Goal: Information Seeking & Learning: Compare options

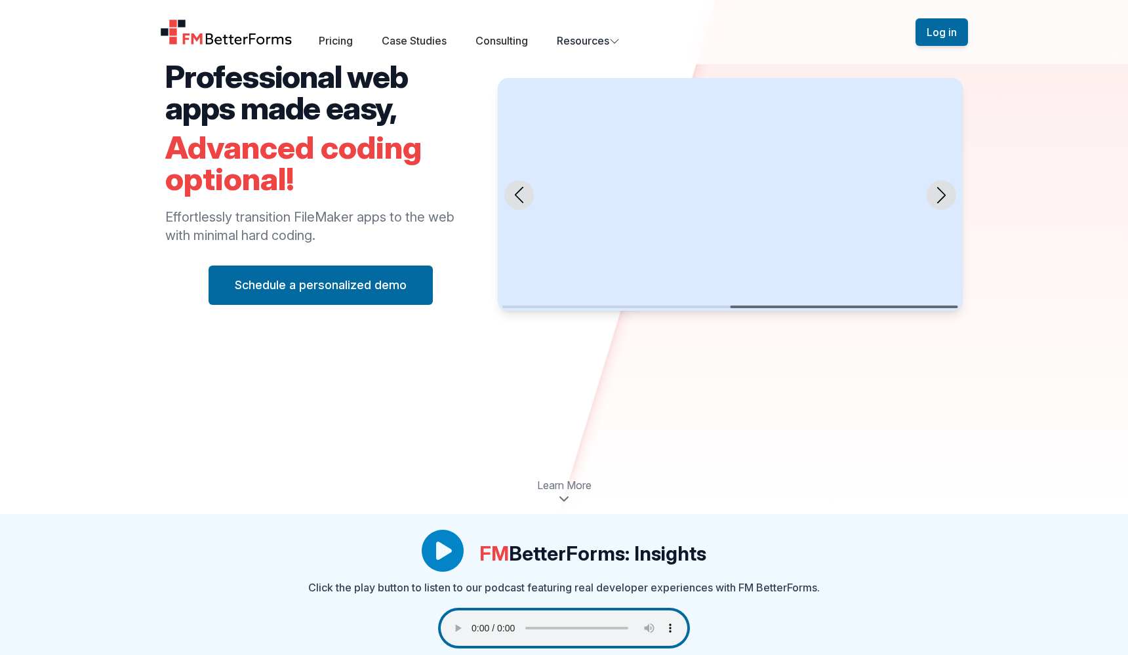
scroll to position [137, 0]
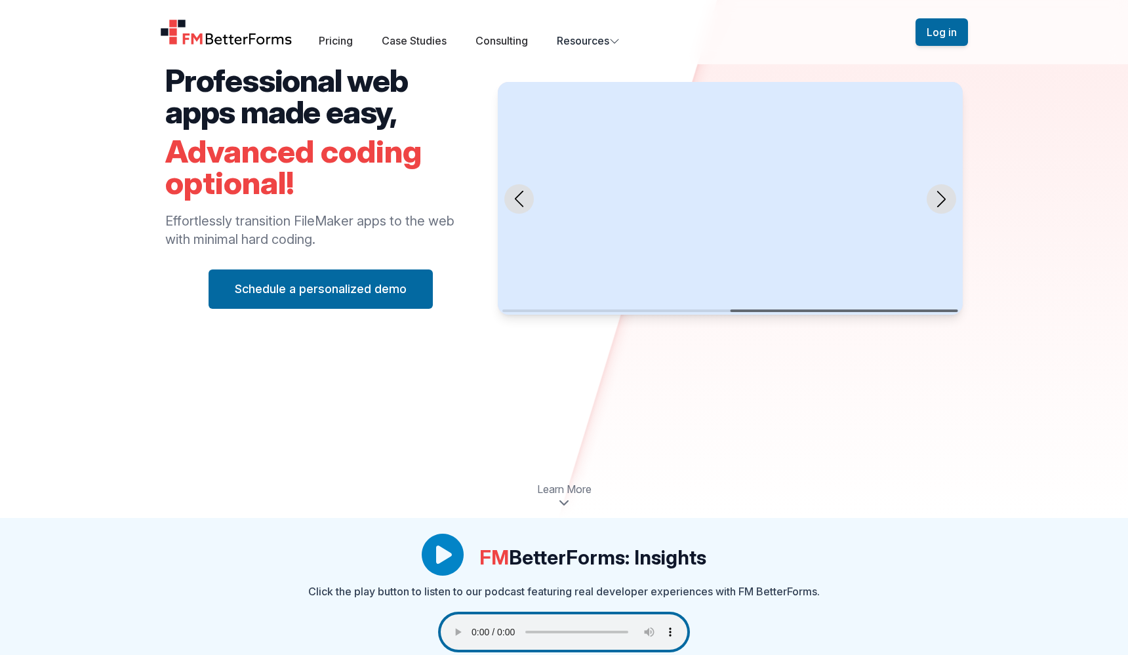
click at [955, 194] on div "Next slide" at bounding box center [942, 199] width 30 height 30
click at [948, 197] on icon "Next slide" at bounding box center [941, 199] width 16 height 16
click at [946, 200] on icon "Next slide" at bounding box center [941, 199] width 16 height 16
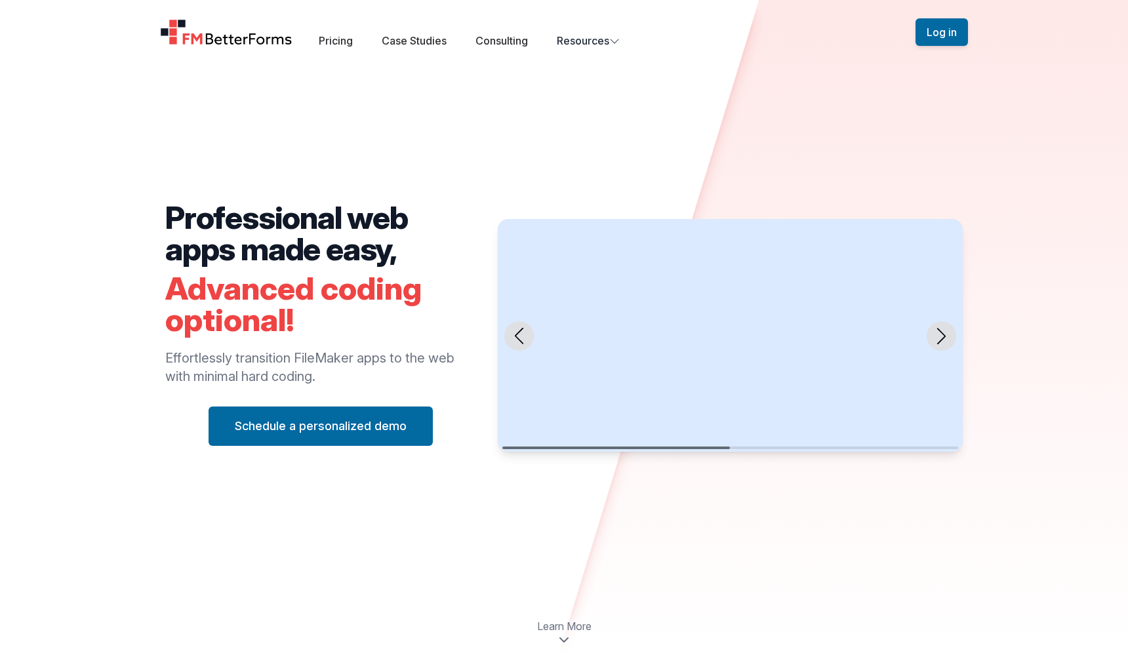
scroll to position [13, 0]
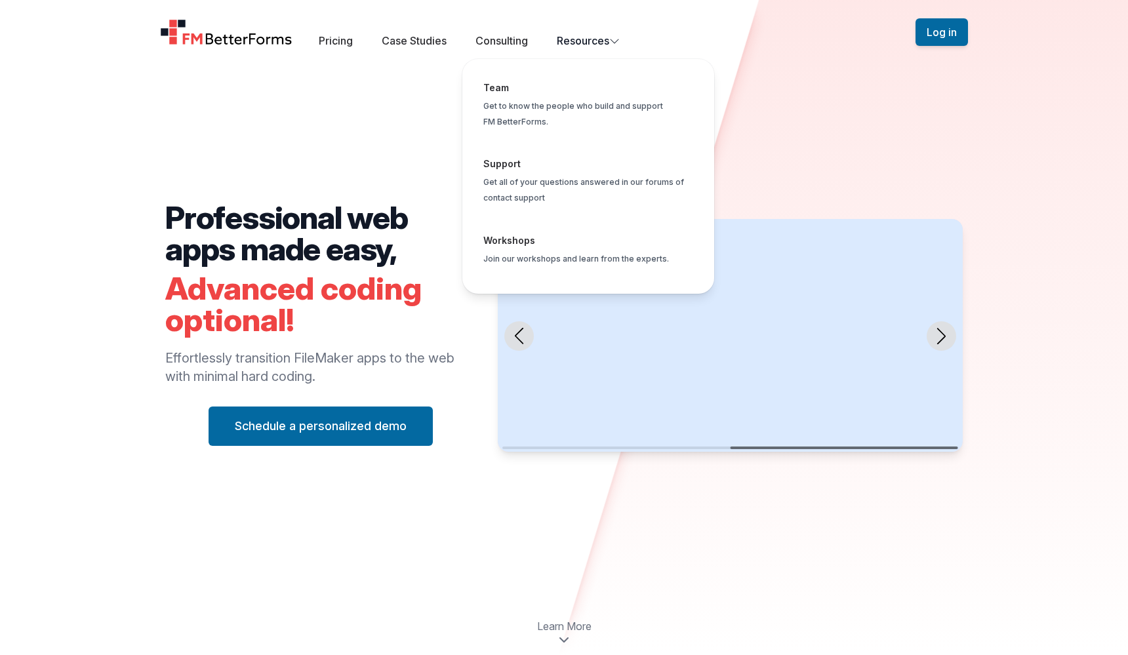
click at [595, 36] on button "Resources Team Get to know the people who build and support FM BetterForms. Sup…" at bounding box center [588, 41] width 63 height 16
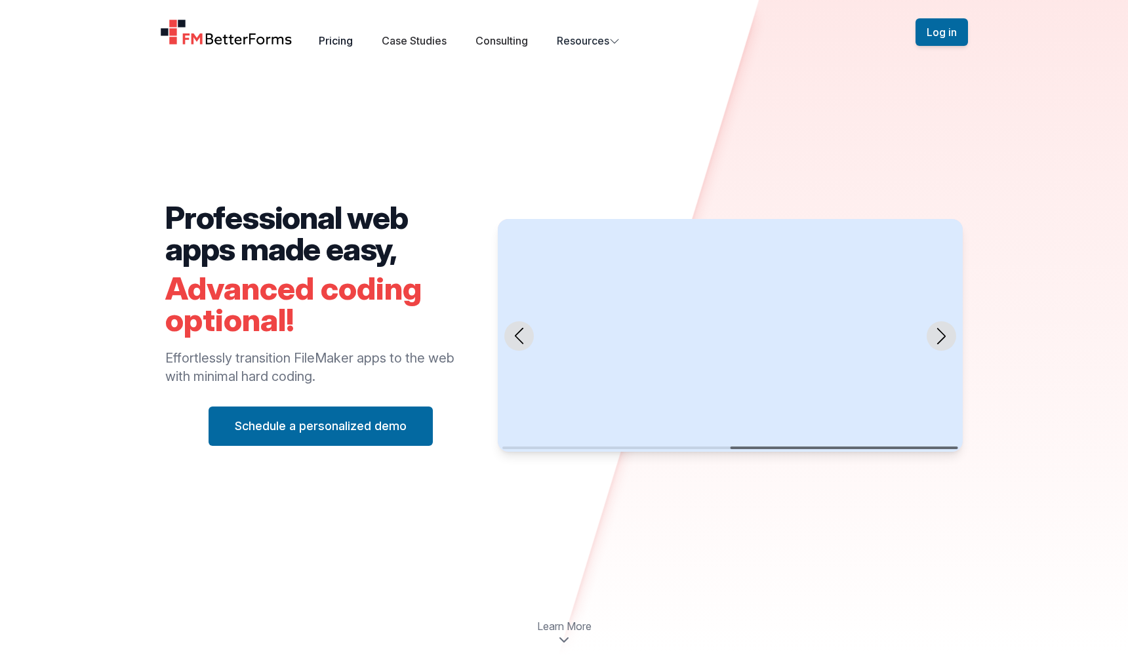
click at [332, 39] on link "Pricing" at bounding box center [336, 40] width 34 height 13
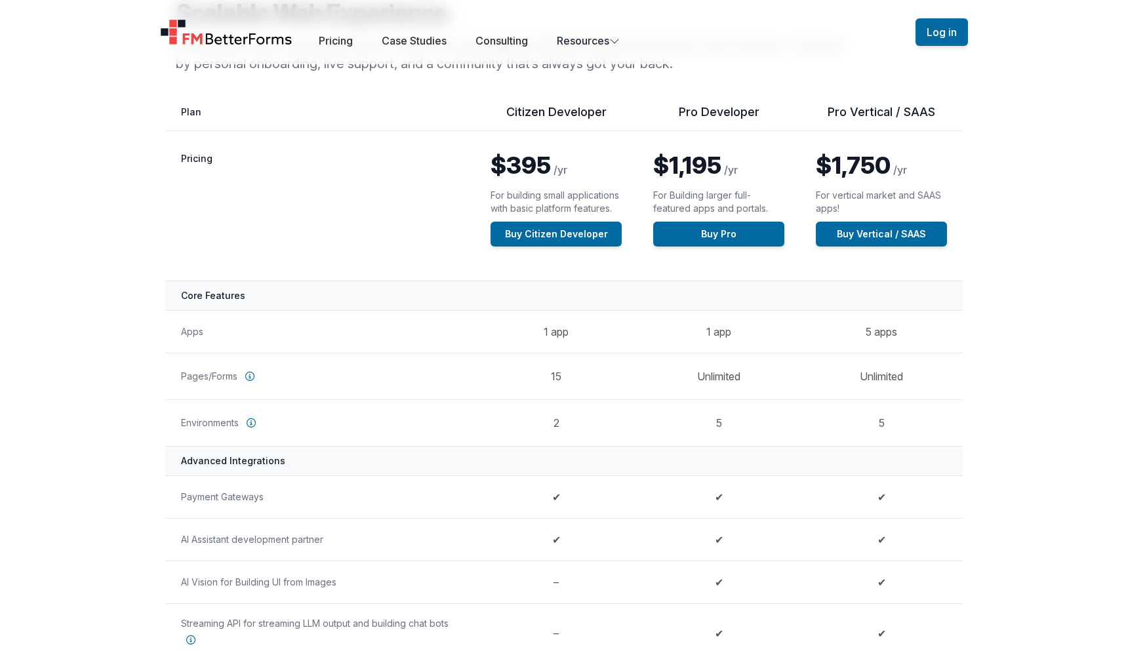
scroll to position [138, 0]
drag, startPoint x: 698, startPoint y: 384, endPoint x: 779, endPoint y: 388, distance: 80.8
click at [779, 388] on td "Unlimited" at bounding box center [718, 375] width 163 height 47
drag, startPoint x: 195, startPoint y: 378, endPoint x: 247, endPoint y: 375, distance: 51.9
click at [247, 375] on th "Pages/Forms" at bounding box center [320, 375] width 310 height 47
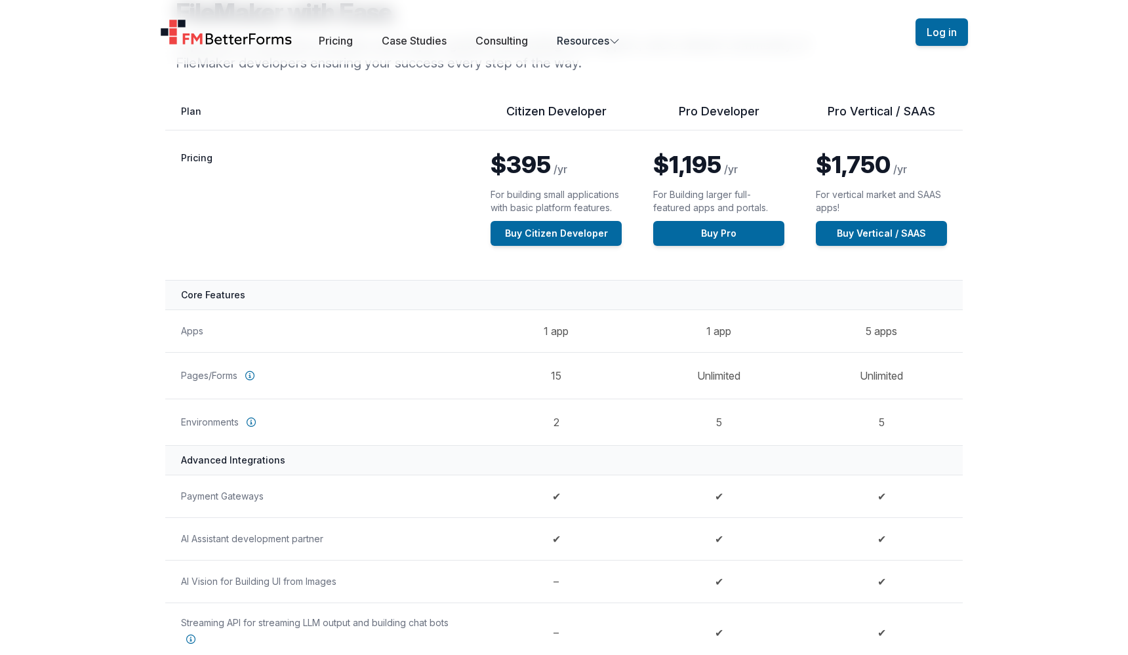
click at [214, 372] on th "Pages/Forms" at bounding box center [320, 375] width 310 height 47
